Goal: Information Seeking & Learning: Understand process/instructions

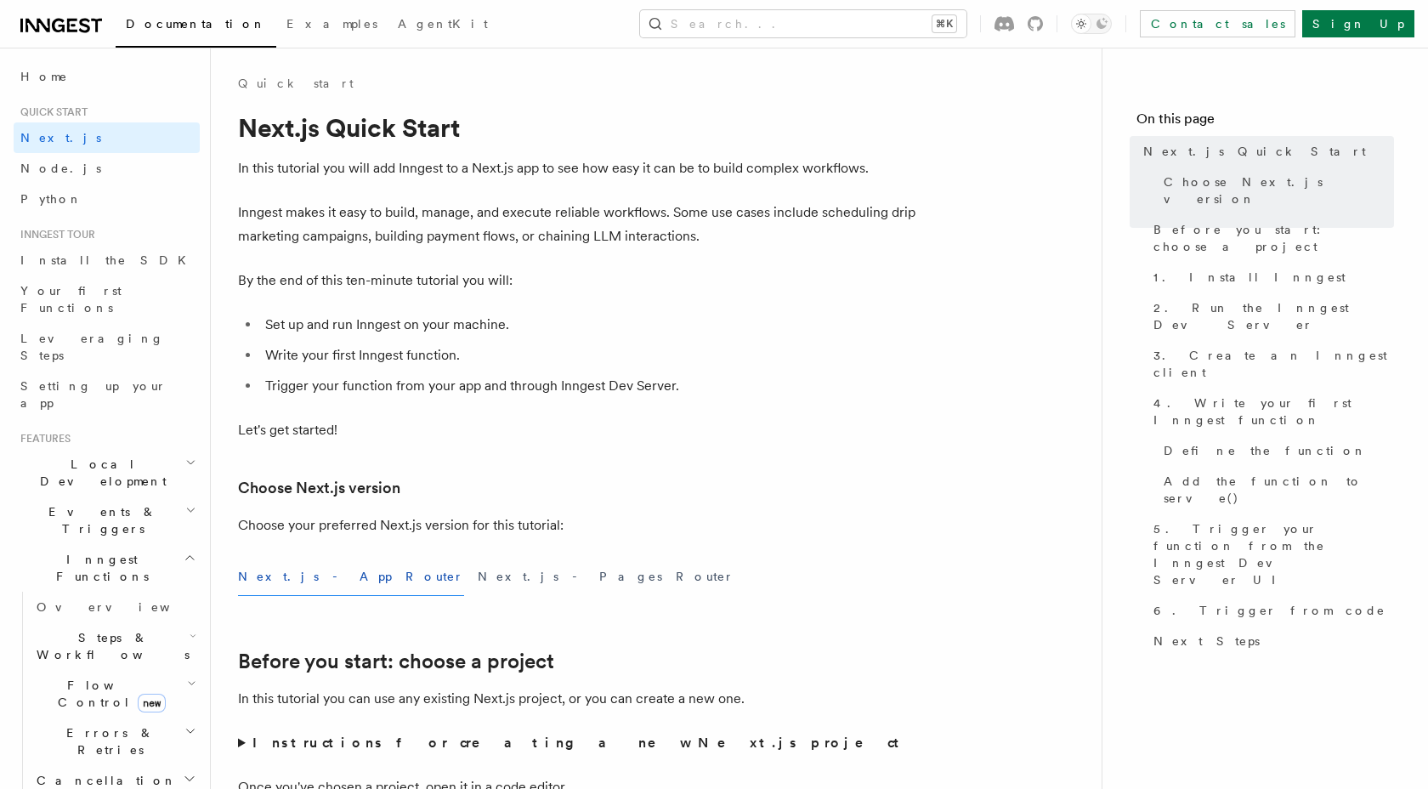
click at [118, 629] on span "Steps & Workflows" at bounding box center [110, 646] width 160 height 34
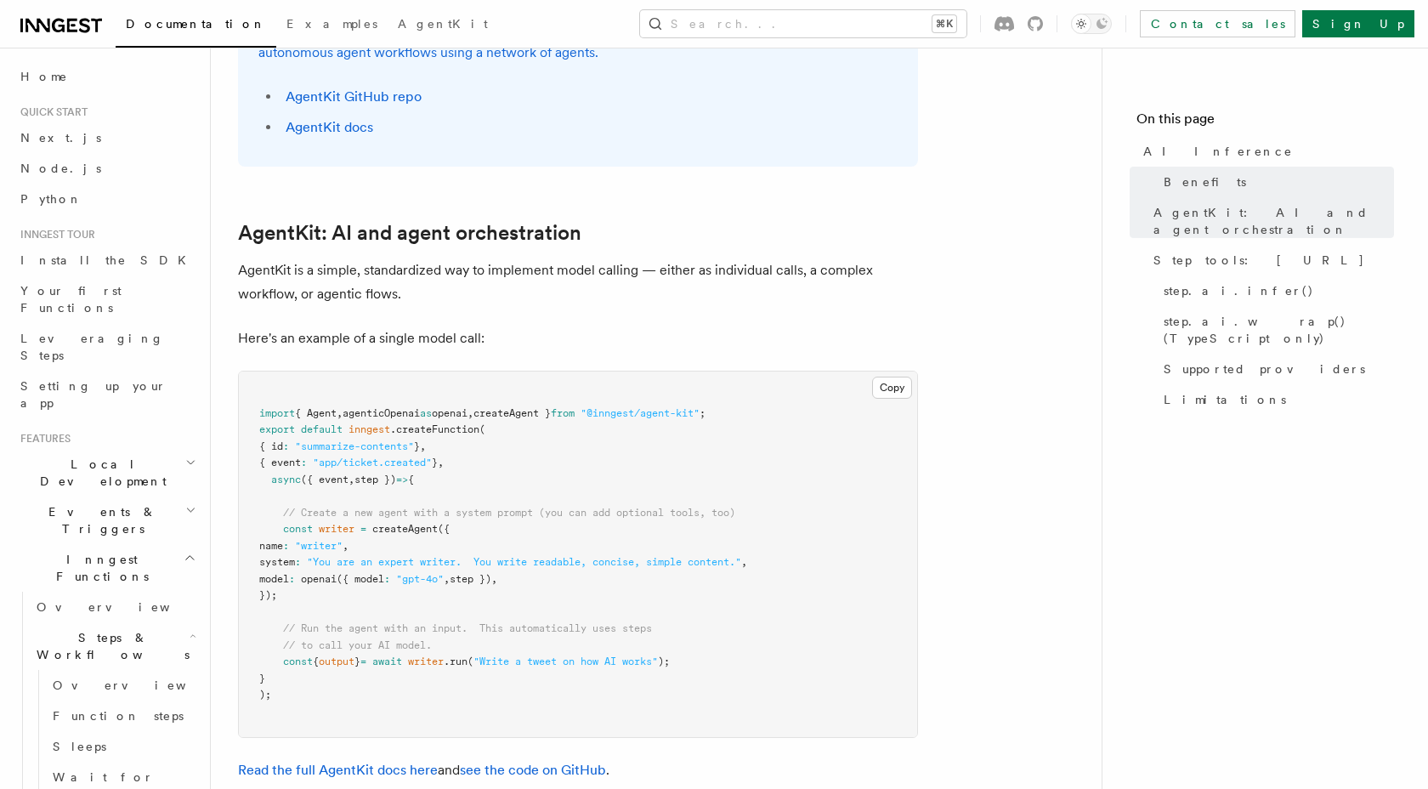
scroll to position [833, 0]
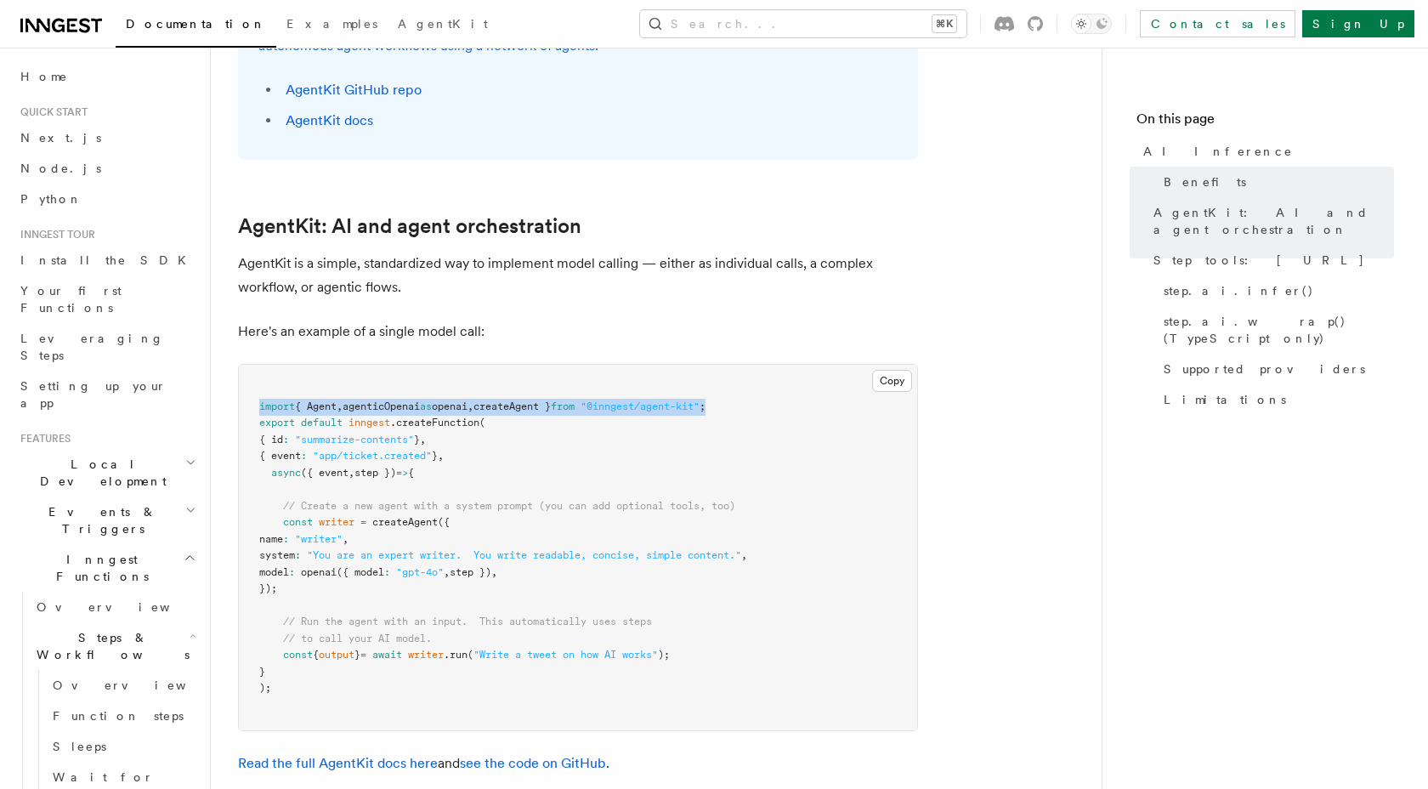
drag, startPoint x: 258, startPoint y: 336, endPoint x: 767, endPoint y: 336, distance: 509.3
click at [767, 365] on pre "import { Agent , agenticOpenai as openai , createAgent } from "@inngest/agent-k…" at bounding box center [578, 548] width 678 height 366
copy span "import { Agent , agenticOpenai as openai , createAgent } from "@inngest/agent-k…"
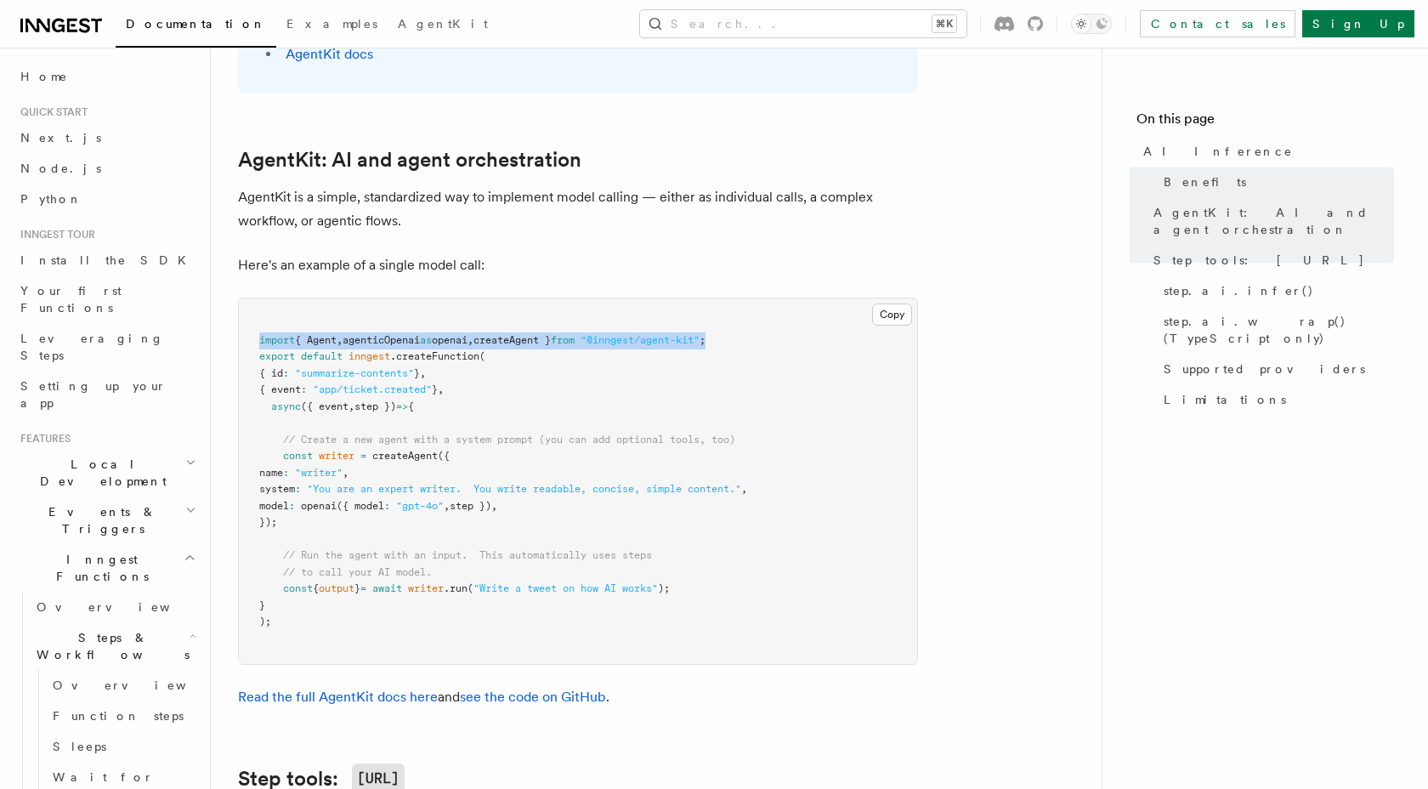
scroll to position [907, 0]
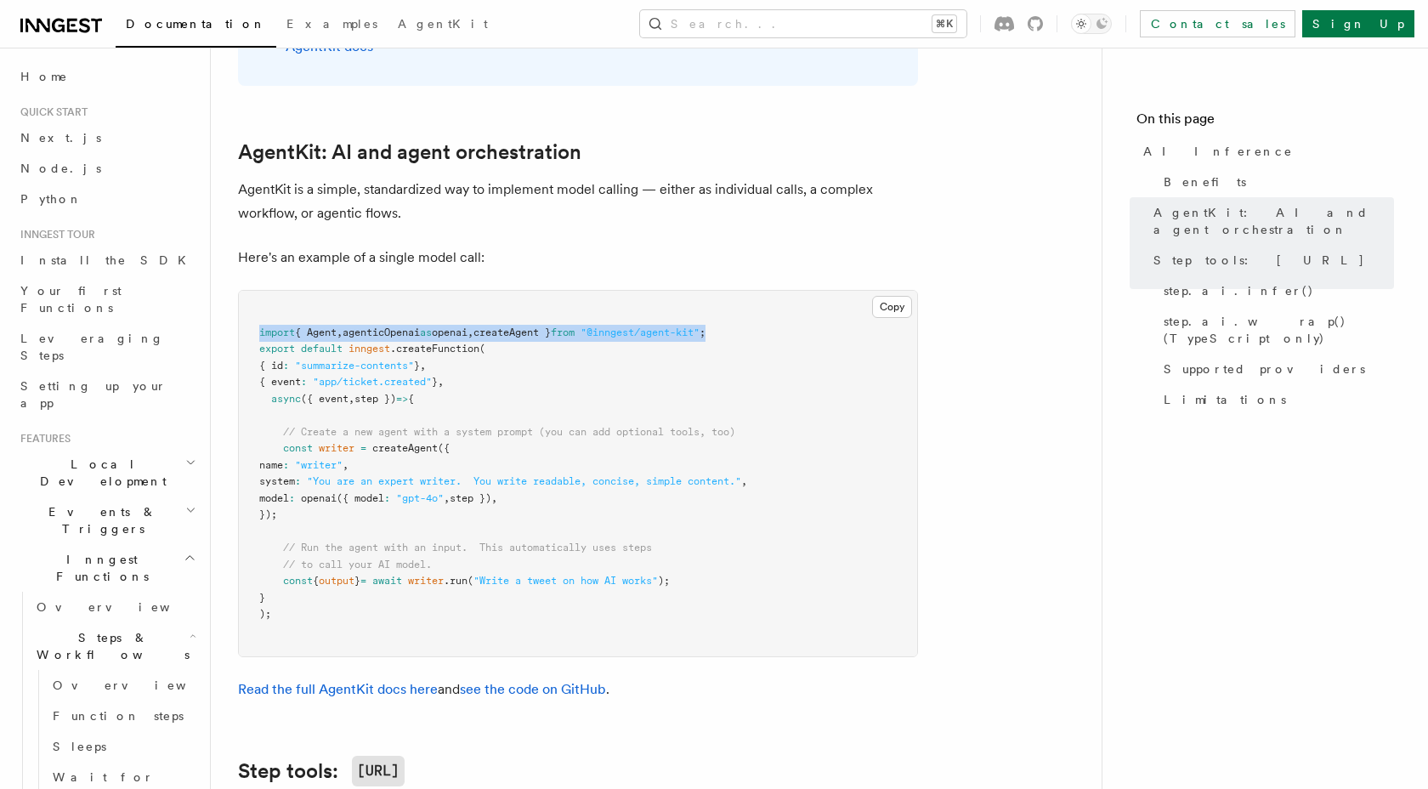
drag, startPoint x: 306, startPoint y: 446, endPoint x: 283, endPoint y: 386, distance: 63.8
click at [283, 385] on pre "import { Agent , agenticOpenai as openai , createAgent } from "@inngest/agent-k…" at bounding box center [578, 474] width 678 height 366
copy code "const writer = createAgent ({ name : "writer" , system : "You are an expert wri…"
